Goal: Information Seeking & Learning: Learn about a topic

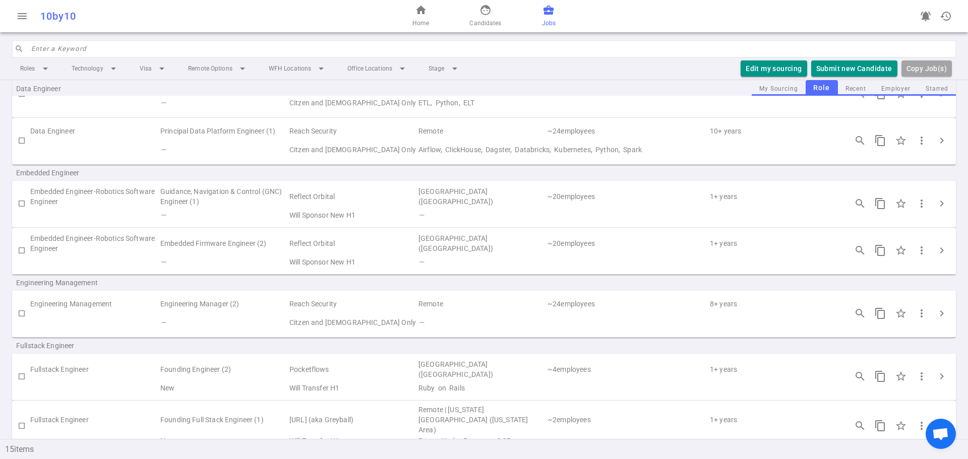
scroll to position [50, 0]
click at [935, 318] on span "chevron_right" at bounding box center [941, 315] width 12 height 12
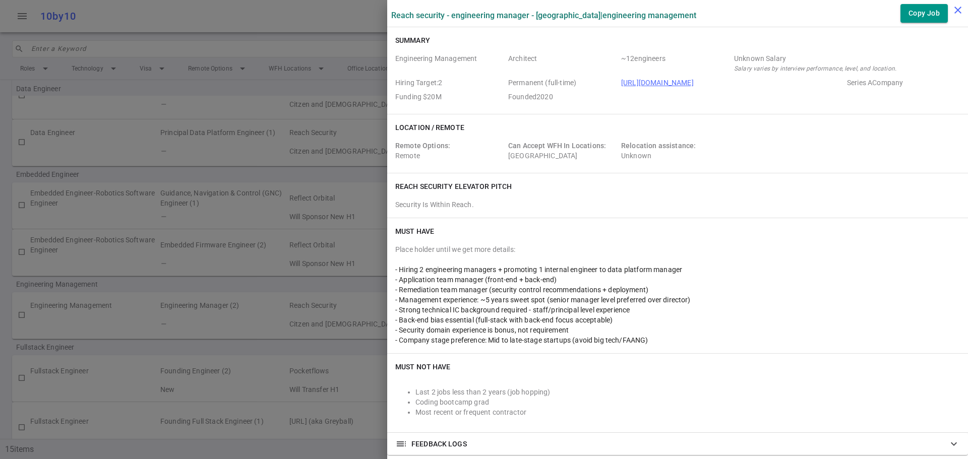
click at [958, 7] on icon "close" at bounding box center [957, 10] width 12 height 12
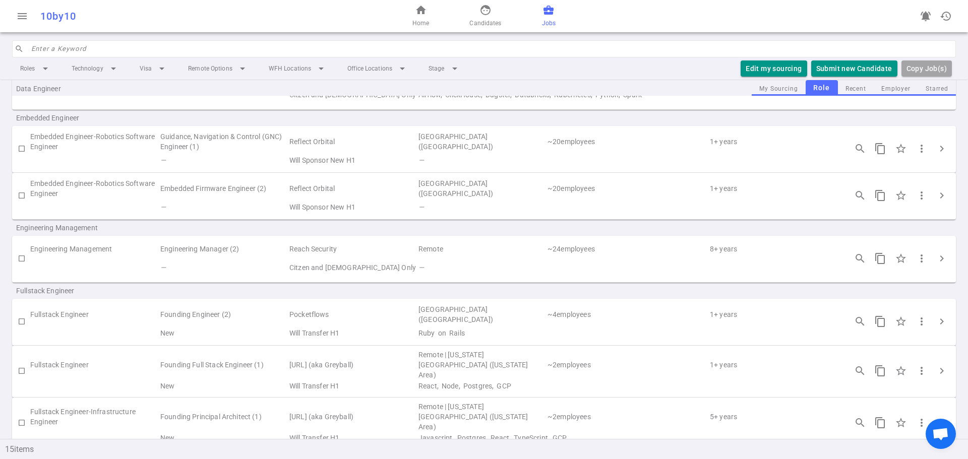
scroll to position [202, 0]
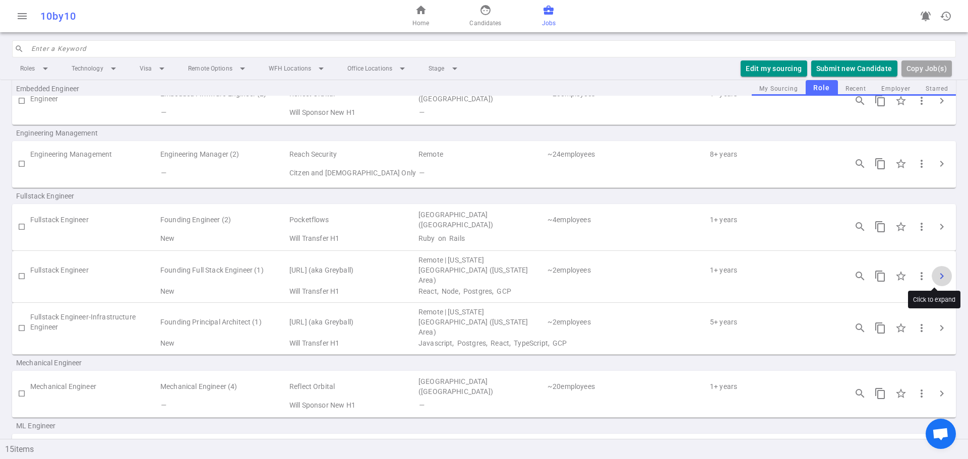
click at [935, 276] on span "chevron_right" at bounding box center [941, 276] width 12 height 12
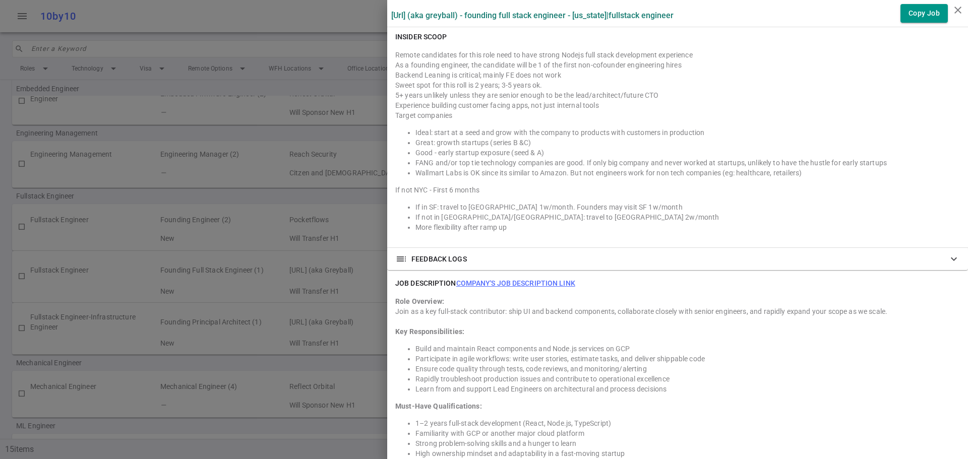
scroll to position [907, 0]
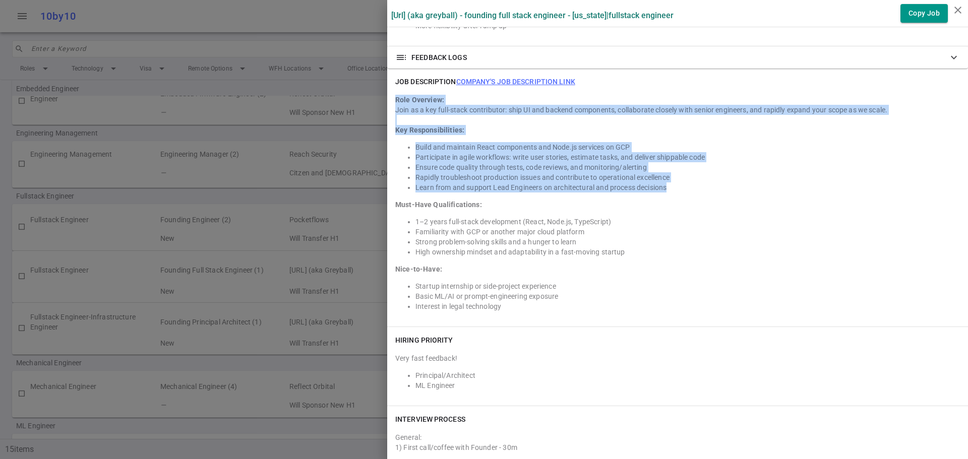
drag, startPoint x: 387, startPoint y: 78, endPoint x: 689, endPoint y: 165, distance: 315.3
click at [690, 165] on div "JOB DESCRIPTION Company's job description link Role Overview: Join as a key ful…" at bounding box center [677, 198] width 581 height 258
copy div "Role Overview: Join as a key full-stack contributor: ship UI and backend compon…"
click at [957, 7] on icon "close" at bounding box center [957, 10] width 12 height 12
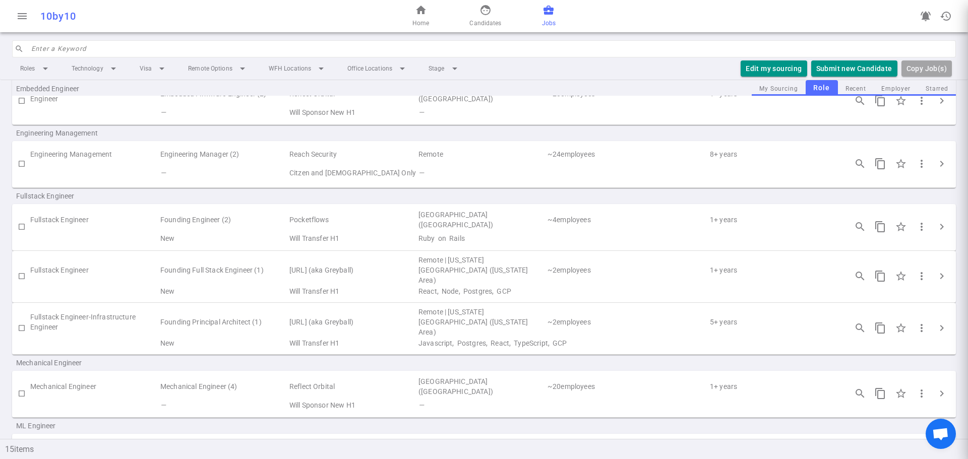
scroll to position [0, 0]
click at [936, 325] on span "chevron_right" at bounding box center [941, 328] width 12 height 12
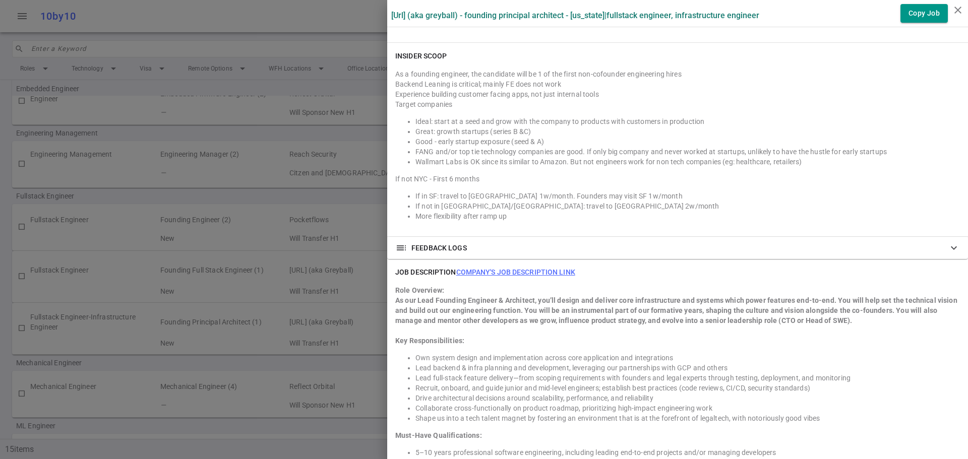
scroll to position [756, 0]
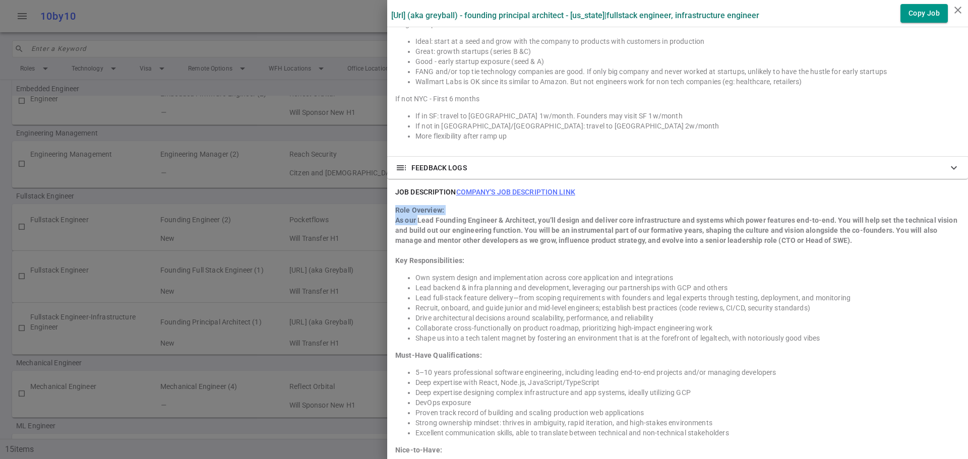
drag, startPoint x: 385, startPoint y: 200, endPoint x: 482, endPoint y: 182, distance: 98.9
click at [410, 208] on div "JOB DESCRIPTION Company's job description link Role Overview: As our Lead Found…" at bounding box center [677, 348] width 581 height 339
click at [487, 188] on link "Company's job description link" at bounding box center [515, 192] width 119 height 8
click at [481, 303] on li "Recruit, onboard, and guide junior and mid-level engineers; establish best prac…" at bounding box center [687, 308] width 544 height 10
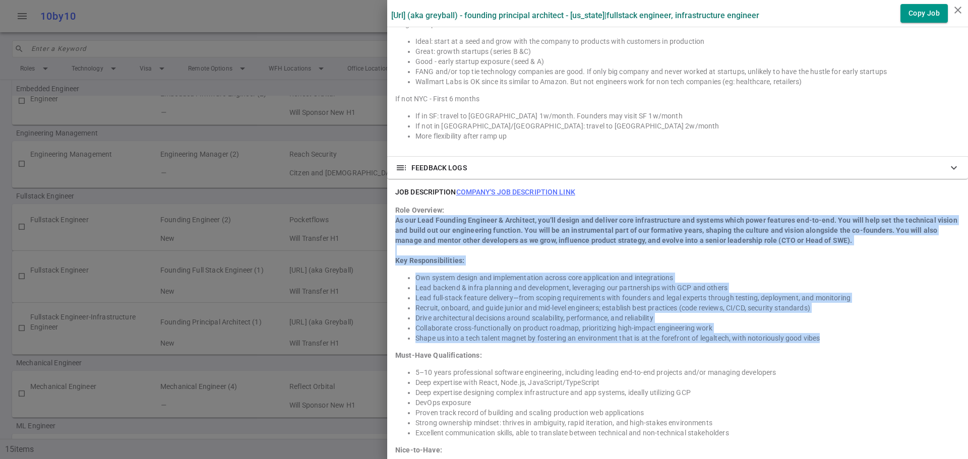
drag, startPoint x: 388, startPoint y: 209, endPoint x: 825, endPoint y: 328, distance: 453.2
click at [825, 328] on div "Role Overview: As our Lead Founding Engineer & Architect, you’ll design and del…" at bounding box center [677, 353] width 564 height 297
copy div "Lo ips Dolo Sitametc Adipisci & Elitseddo, eiu’te incidi utl etdolor magn aliqu…"
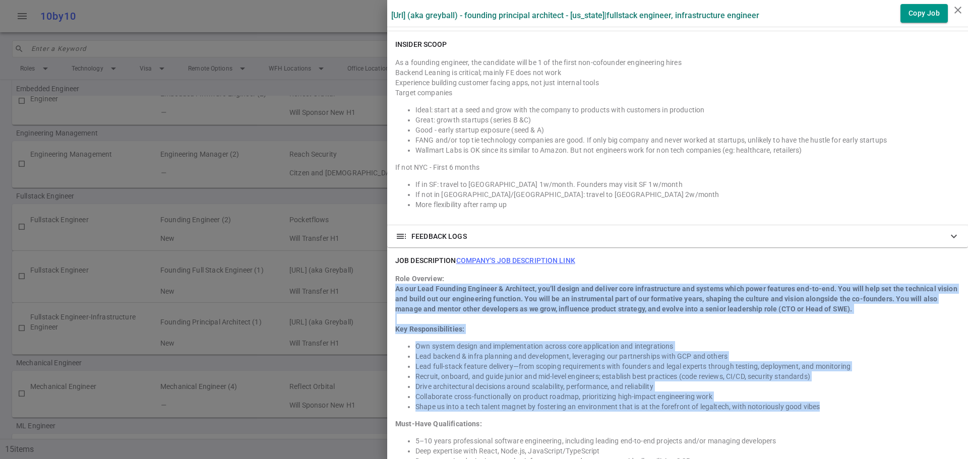
scroll to position [857, 0]
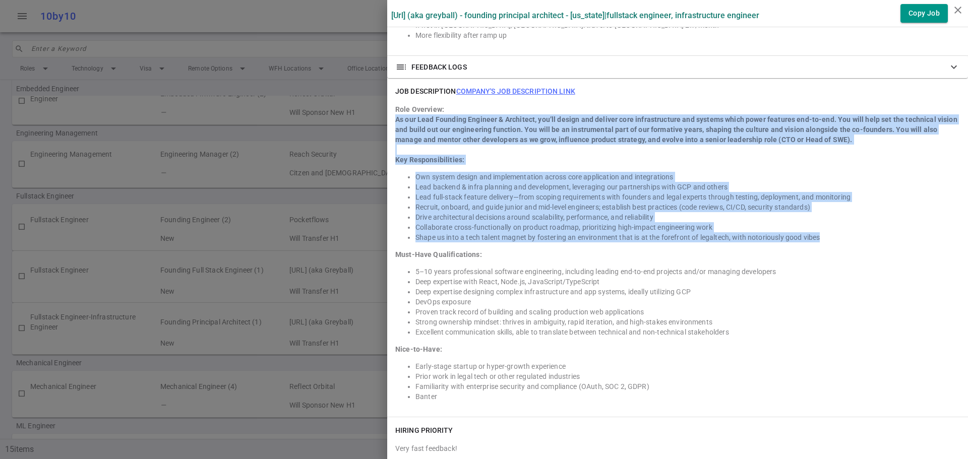
click at [953, 8] on icon "close" at bounding box center [957, 10] width 12 height 12
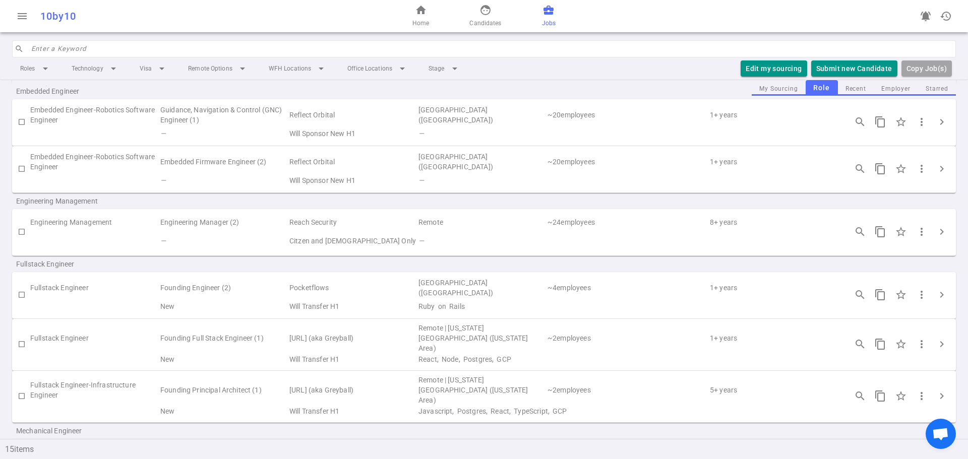
scroll to position [202, 0]
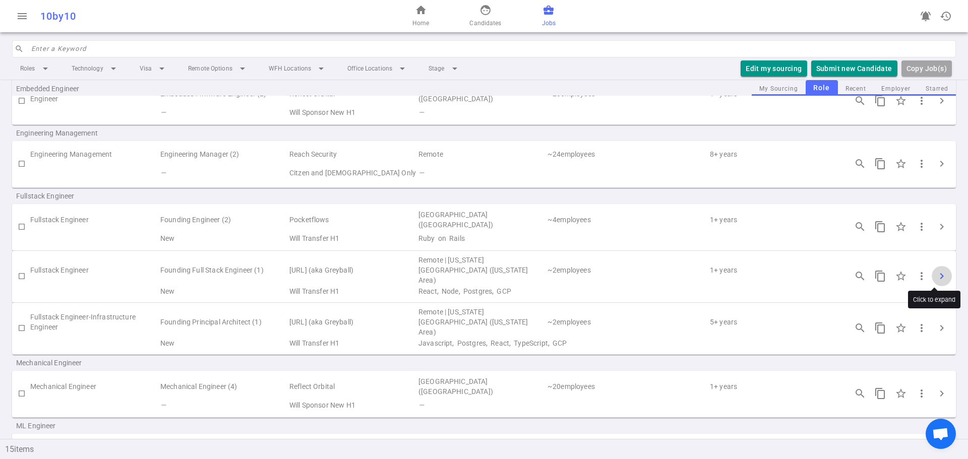
click at [935, 273] on span "chevron_right" at bounding box center [941, 276] width 12 height 12
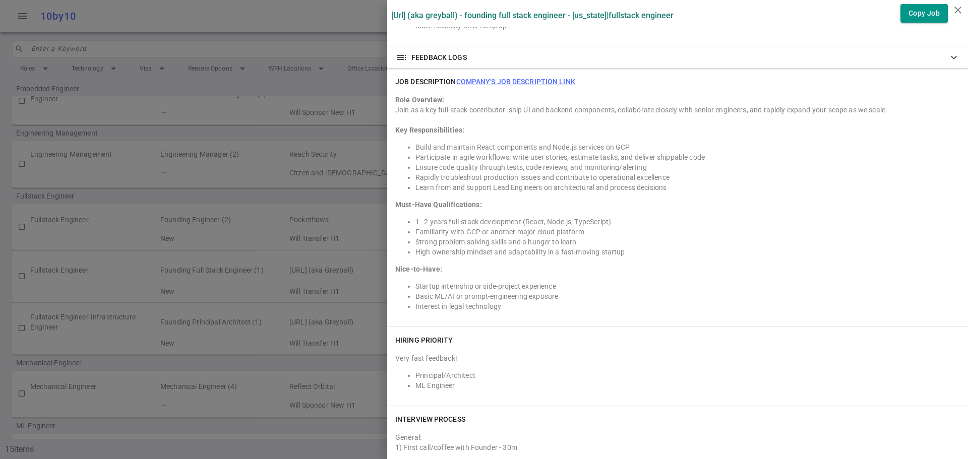
scroll to position [857, 0]
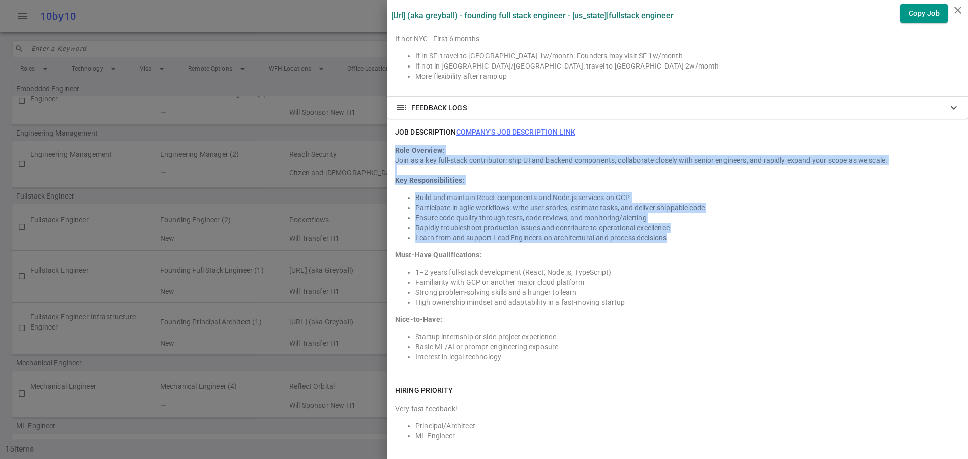
drag, startPoint x: 389, startPoint y: 130, endPoint x: 704, endPoint y: 219, distance: 327.8
click at [707, 218] on div "Role Overview: Join as a key full-stack contributor: ship UI and backend compon…" at bounding box center [677, 253] width 564 height 217
copy div "Role Overview: Join as a key full-stack contributor: ship UI and backend compon…"
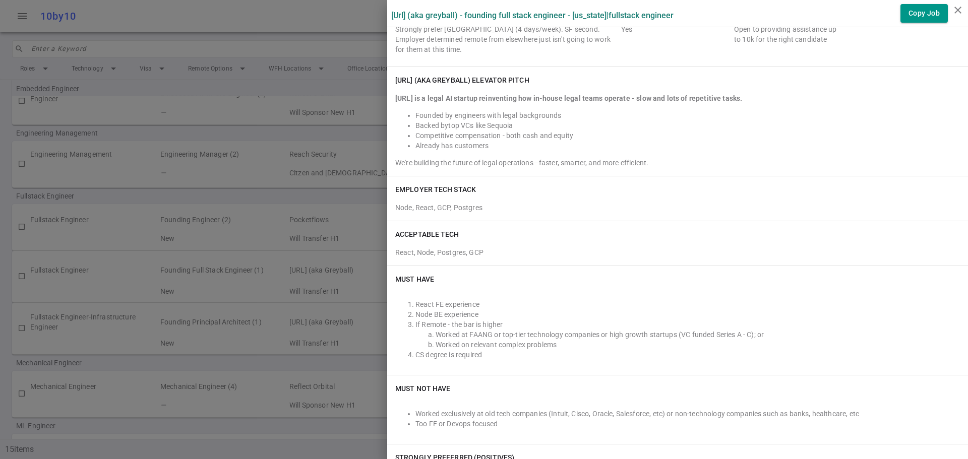
scroll to position [0, 0]
